Goal: Information Seeking & Learning: Learn about a topic

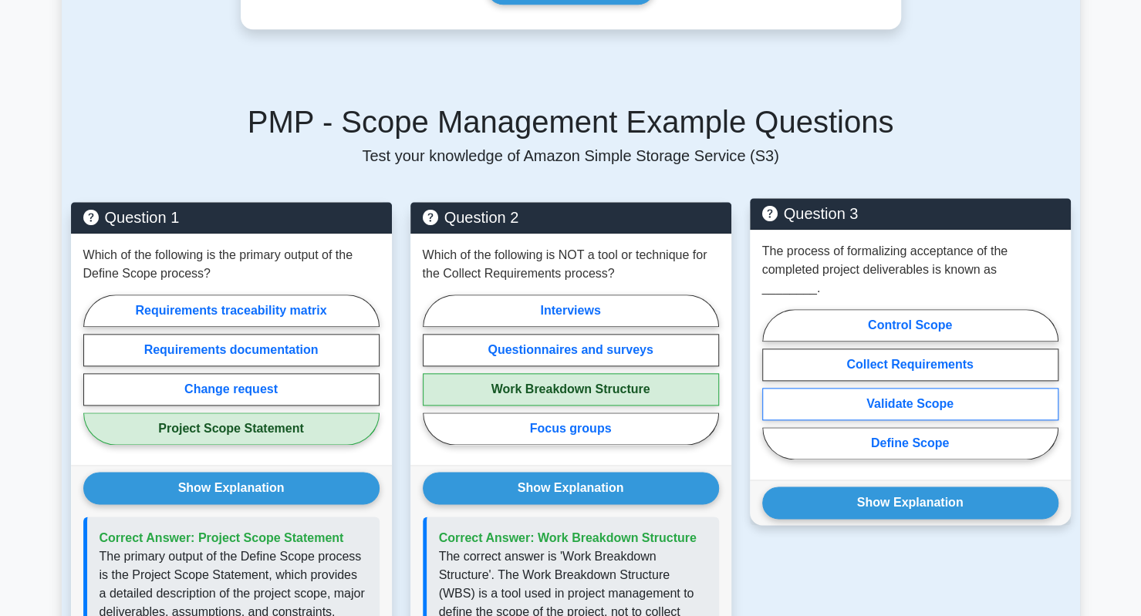
click at [933, 388] on label "Validate Scope" at bounding box center [910, 404] width 296 height 32
click at [772, 384] on input "Validate Scope" at bounding box center [767, 389] width 10 height 10
radio input "true"
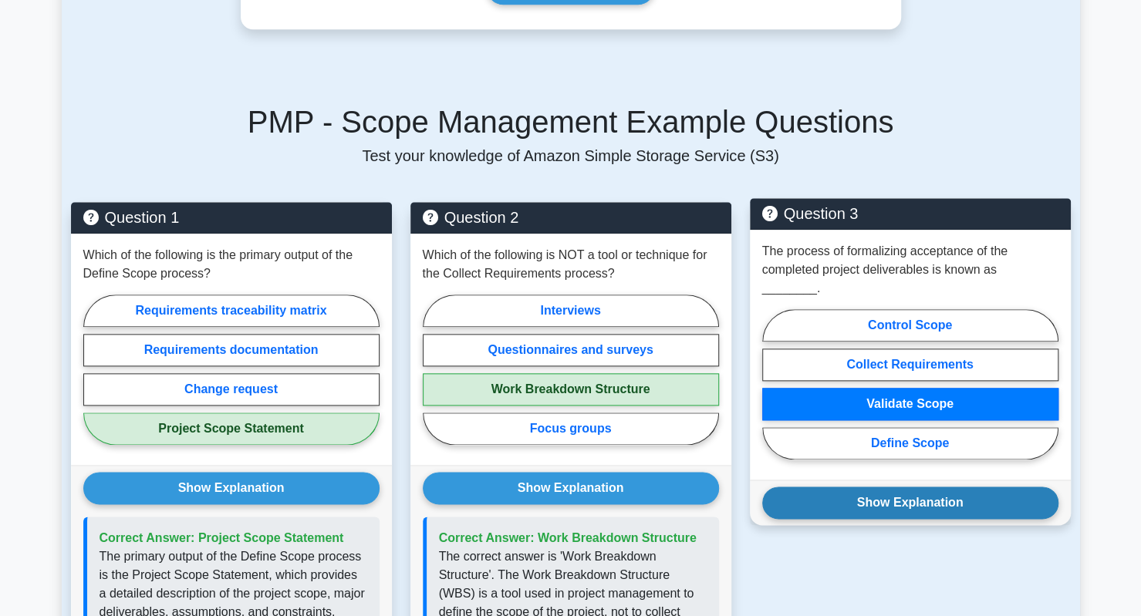
click at [905, 487] on button "Show Explanation" at bounding box center [910, 503] width 296 height 32
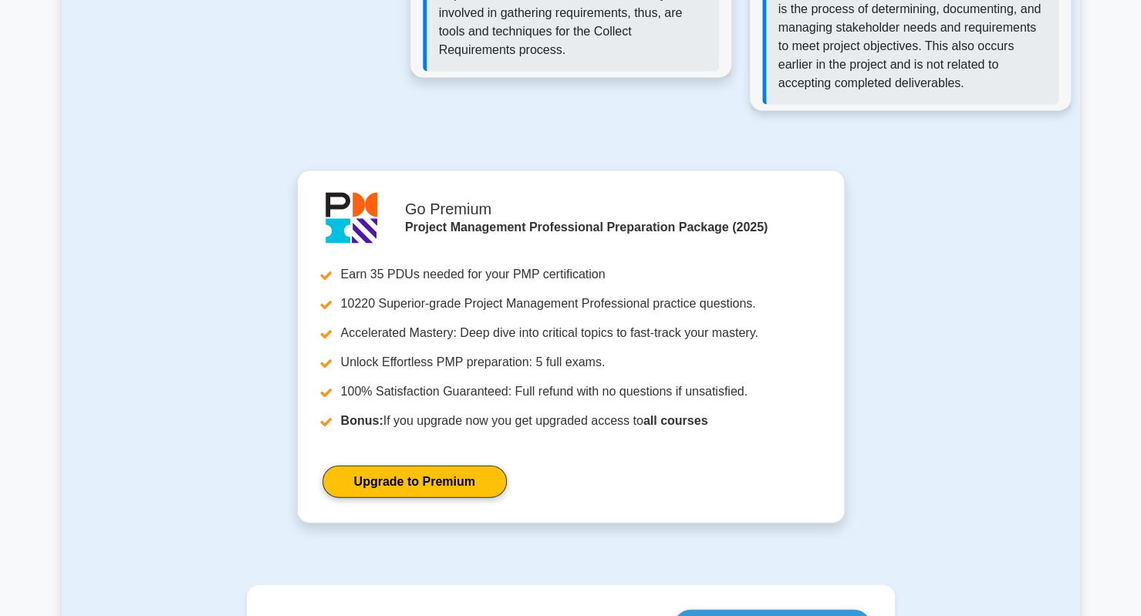
scroll to position [2005, 0]
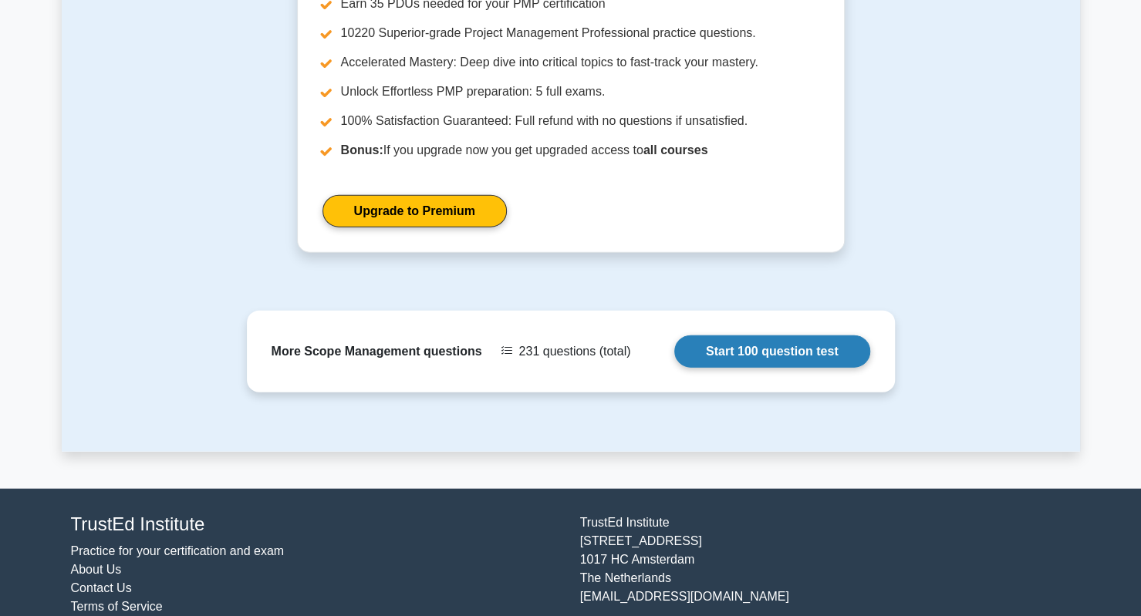
click at [787, 335] on link "Start 100 question test" at bounding box center [772, 351] width 196 height 32
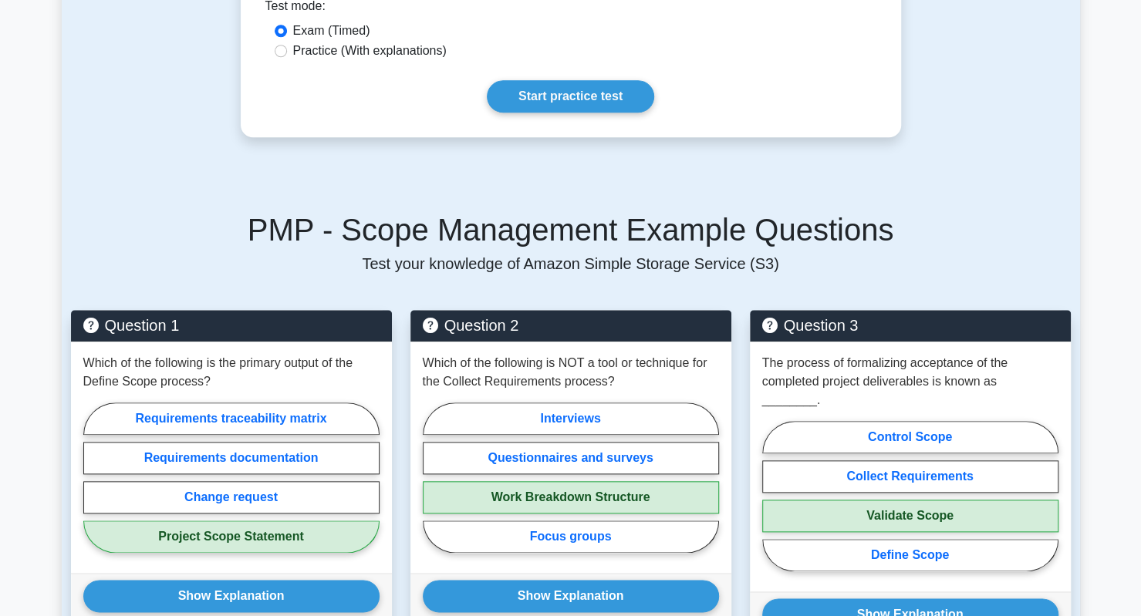
scroll to position [768, 0]
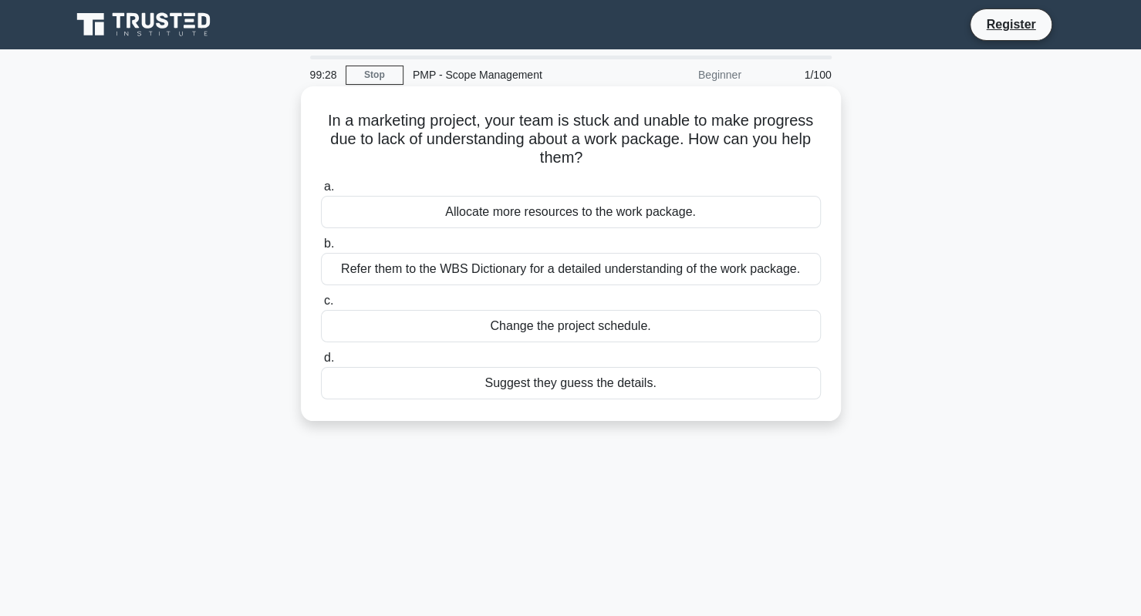
click at [550, 269] on div "Refer them to the WBS Dictionary for a detailed understanding of the work packa…" at bounding box center [571, 269] width 500 height 32
click at [321, 249] on input "b. Refer them to the WBS Dictionary for a detailed understanding of the work pa…" at bounding box center [321, 244] width 0 height 10
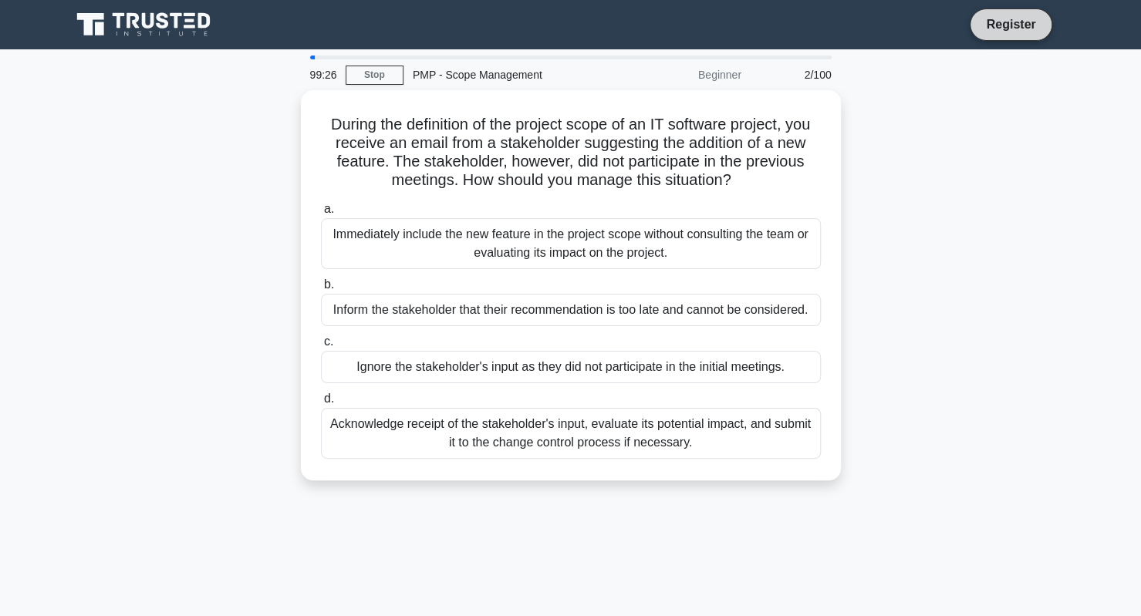
click at [998, 25] on link "Register" at bounding box center [1010, 24] width 68 height 19
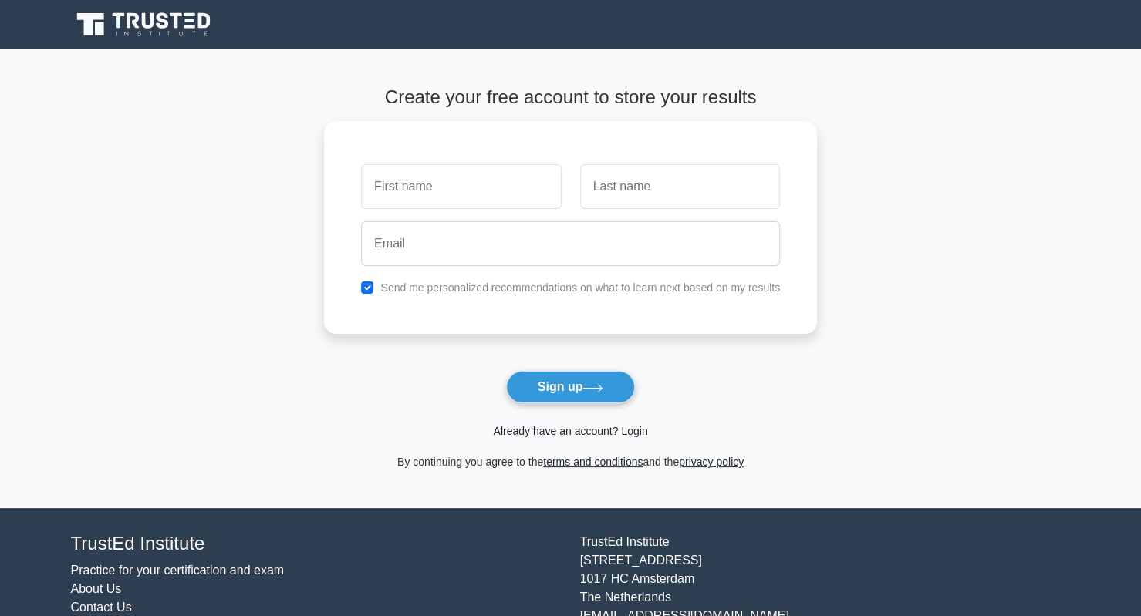
click at [637, 433] on link "Already have an account? Login" at bounding box center [570, 431] width 154 height 12
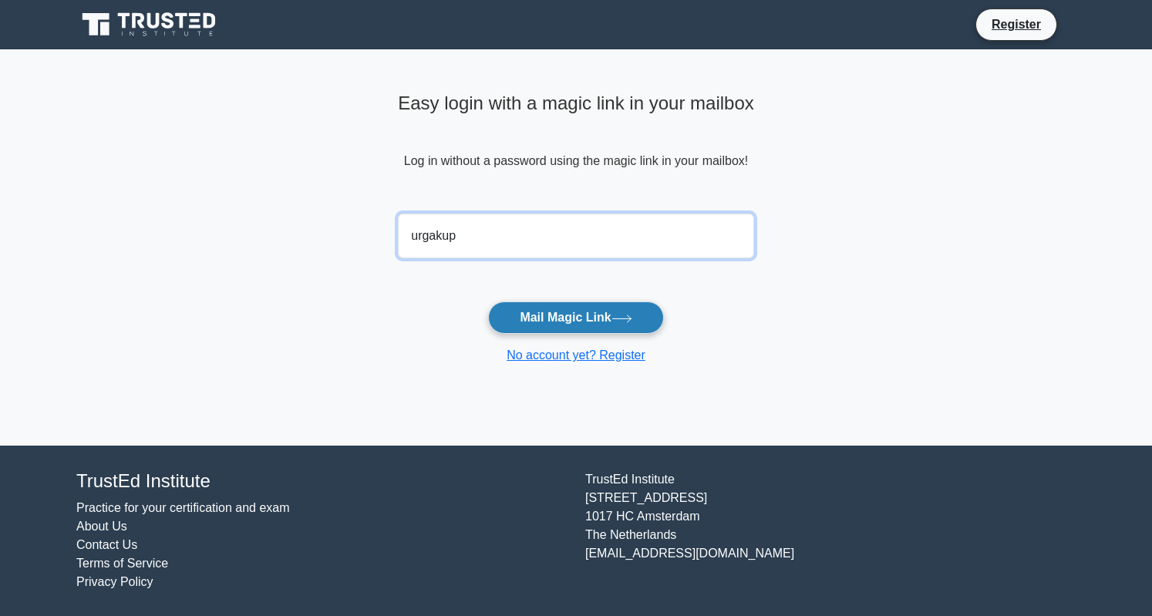
type input "urgakuprashvili1@gmail.com"
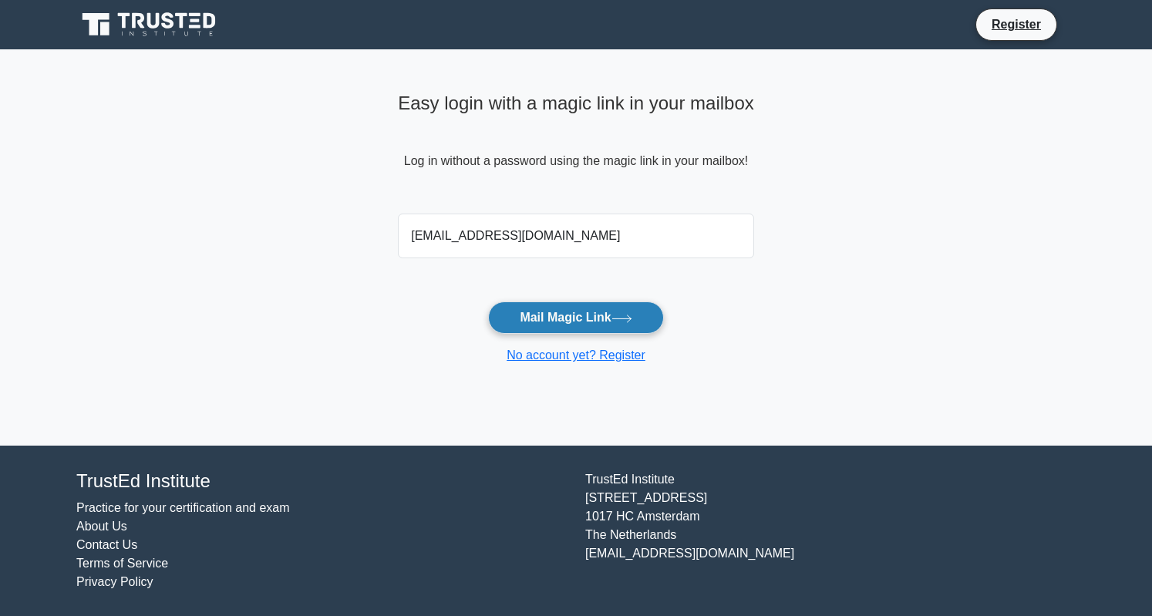
click at [569, 315] on button "Mail Magic Link" at bounding box center [575, 318] width 175 height 32
